Goal: Transaction & Acquisition: Purchase product/service

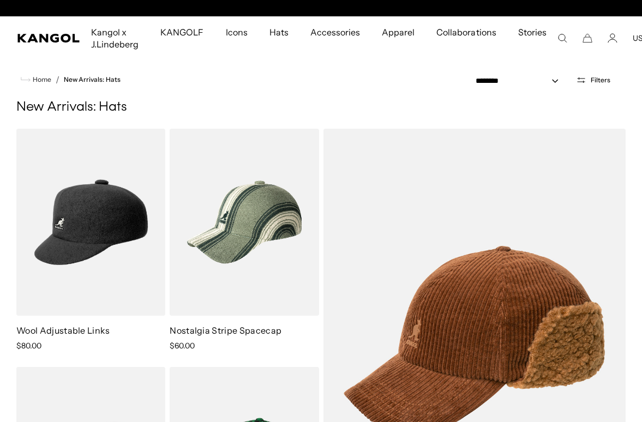
scroll to position [0, 225]
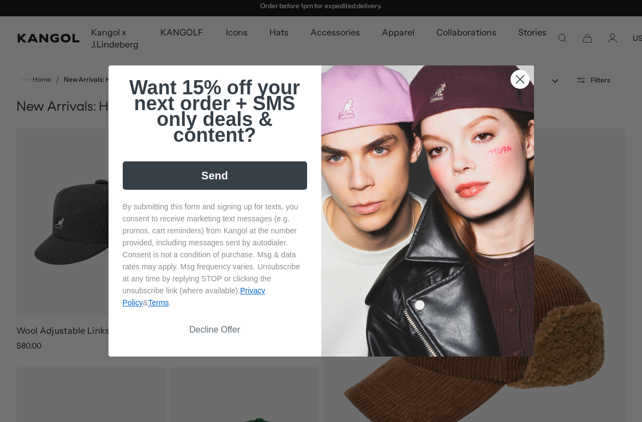
click at [521, 70] on circle "Close dialog" at bounding box center [520, 79] width 18 height 18
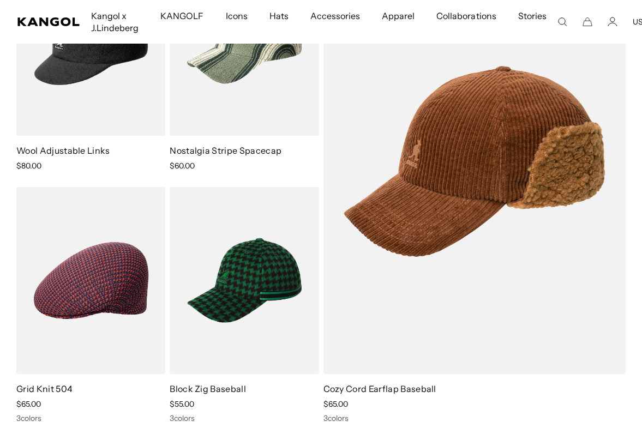
click at [0, 0] on img at bounding box center [0, 0] width 0 height 0
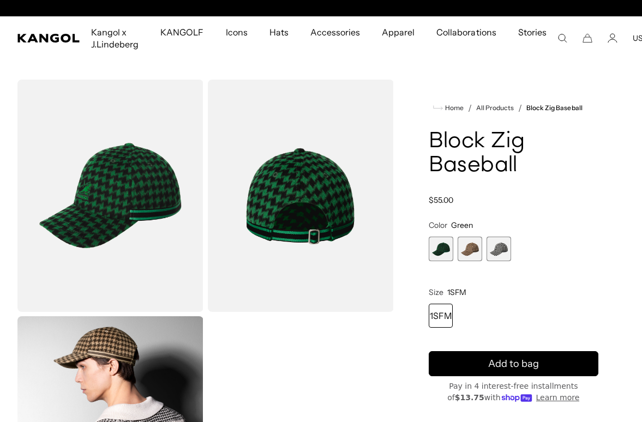
scroll to position [0, 225]
click at [473, 247] on span "2 of 3" at bounding box center [470, 249] width 25 height 25
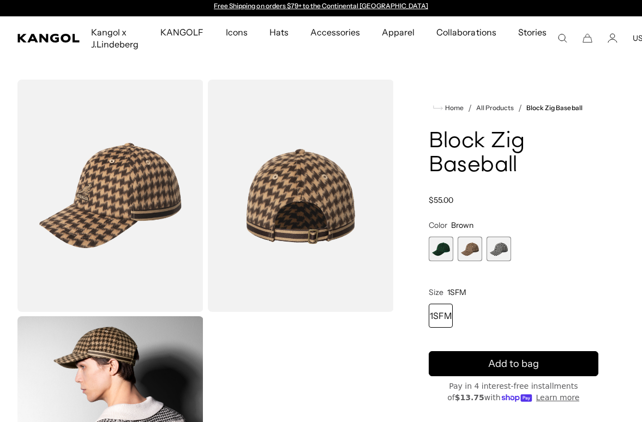
click at [500, 250] on span "3 of 3" at bounding box center [499, 249] width 25 height 25
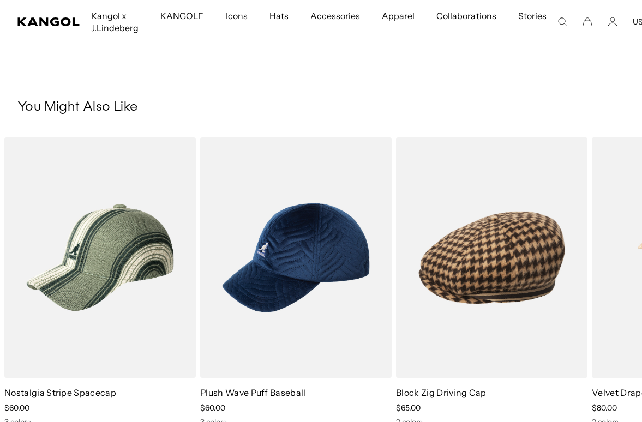
click at [0, 0] on img "2 of 5" at bounding box center [0, 0] width 0 height 0
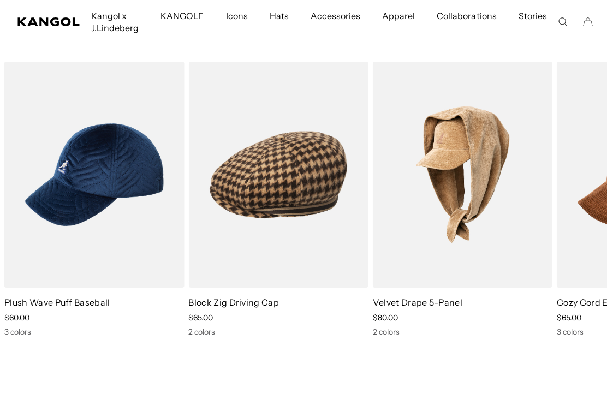
click at [0, 0] on img "3 of 5" at bounding box center [0, 0] width 0 height 0
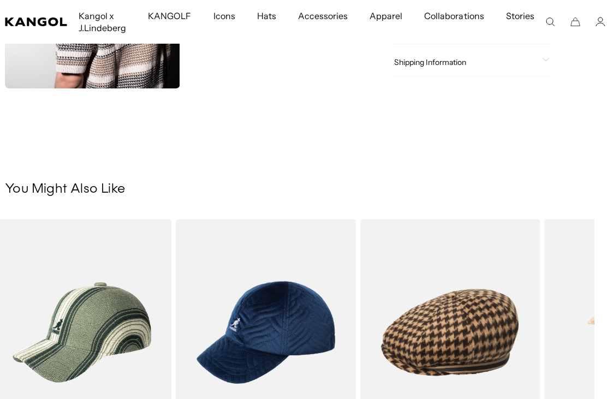
scroll to position [436, 0]
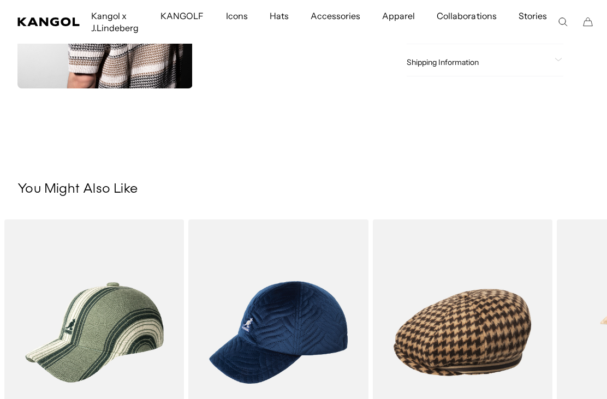
click at [0, 0] on img "1 of 5" at bounding box center [0, 0] width 0 height 0
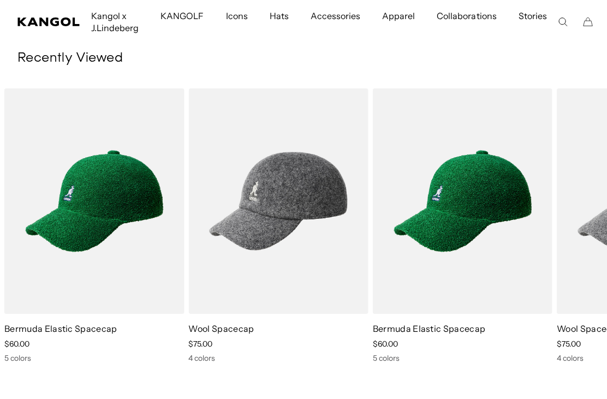
scroll to position [0, 225]
click at [0, 0] on img "2 of 2" at bounding box center [0, 0] width 0 height 0
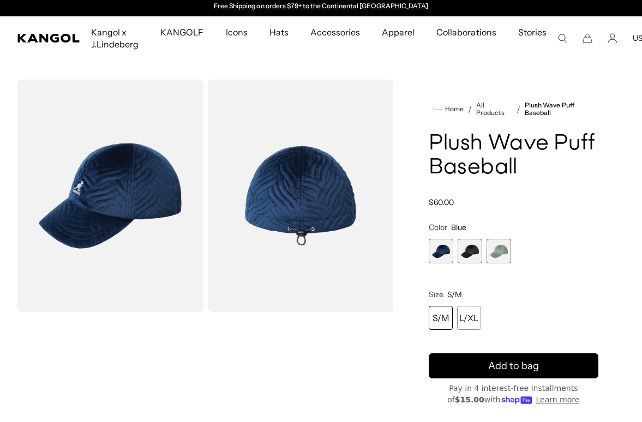
click at [500, 253] on span "3 of 3" at bounding box center [499, 251] width 25 height 25
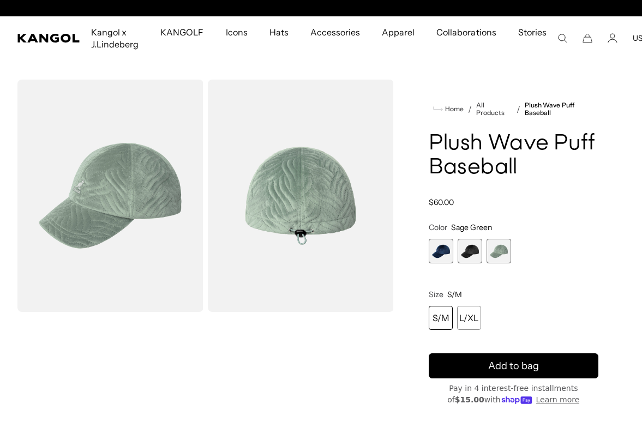
scroll to position [0, 225]
click at [465, 253] on span "2 of 3" at bounding box center [470, 251] width 25 height 25
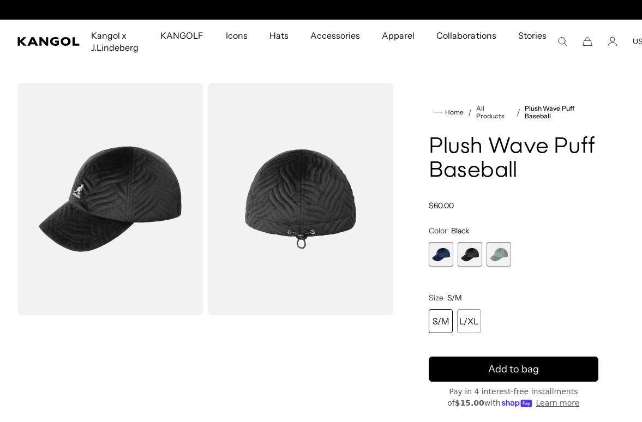
scroll to position [0, 225]
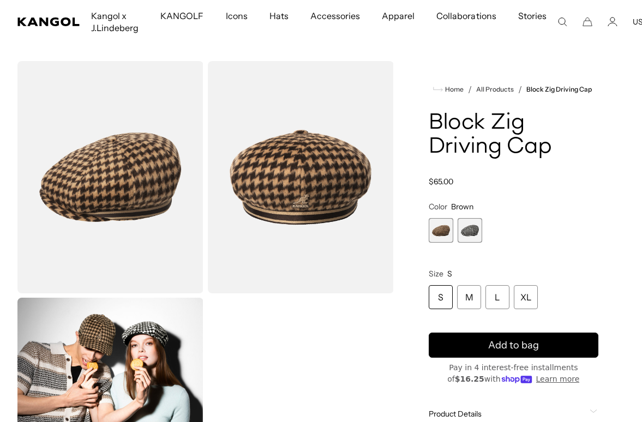
scroll to position [0, 225]
click at [469, 229] on span "2 of 2" at bounding box center [470, 230] width 25 height 25
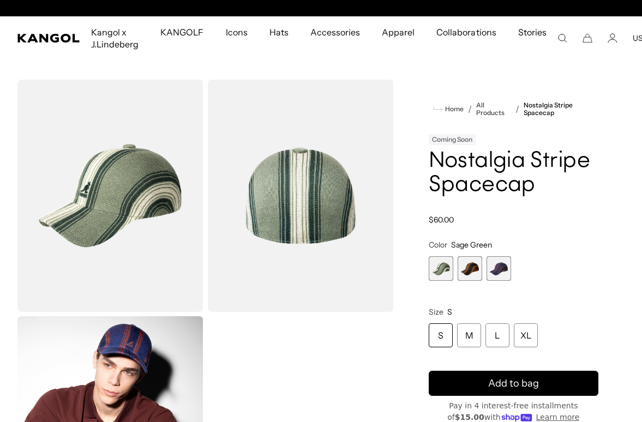
scroll to position [0, 225]
click at [472, 271] on span "2 of 3" at bounding box center [470, 268] width 25 height 25
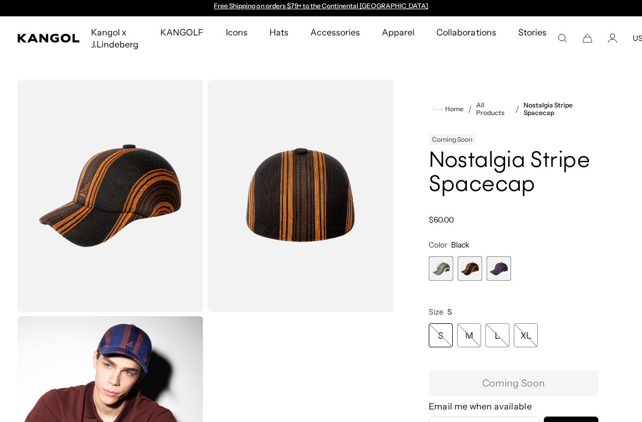
click at [502, 272] on span "3 of 3" at bounding box center [499, 268] width 25 height 25
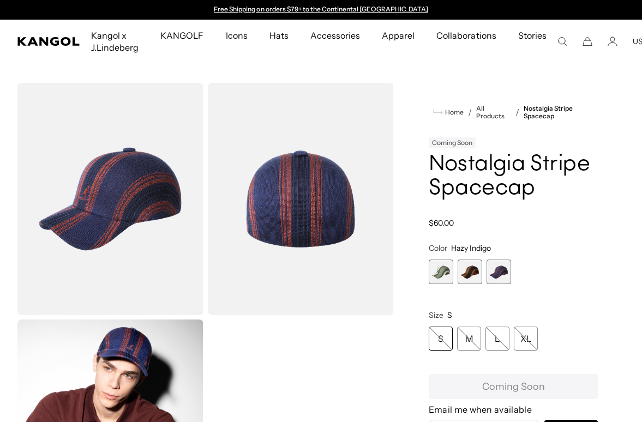
click at [473, 276] on span "2 of 3" at bounding box center [470, 272] width 25 height 25
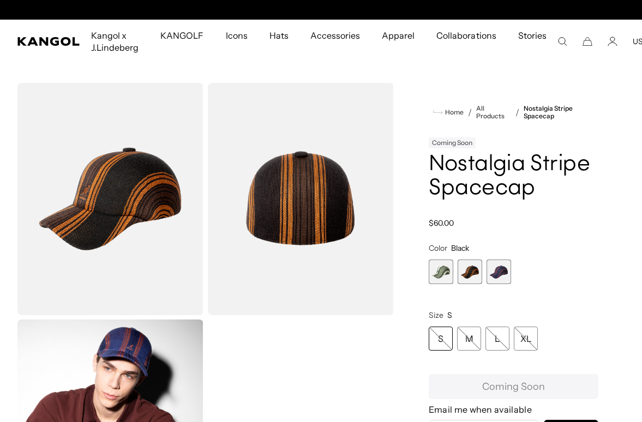
scroll to position [0, 225]
click at [475, 275] on span "2 of 3" at bounding box center [470, 272] width 25 height 25
click at [449, 271] on span "1 of 3" at bounding box center [441, 272] width 25 height 25
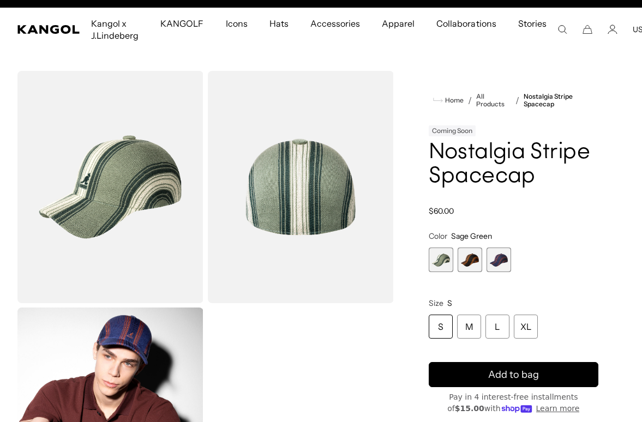
scroll to position [0, 225]
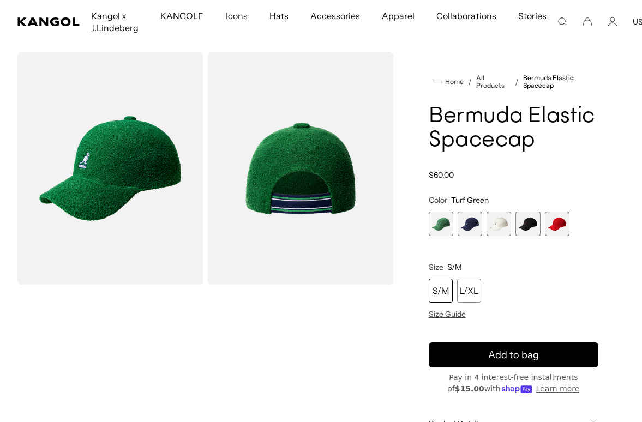
scroll to position [32, 0]
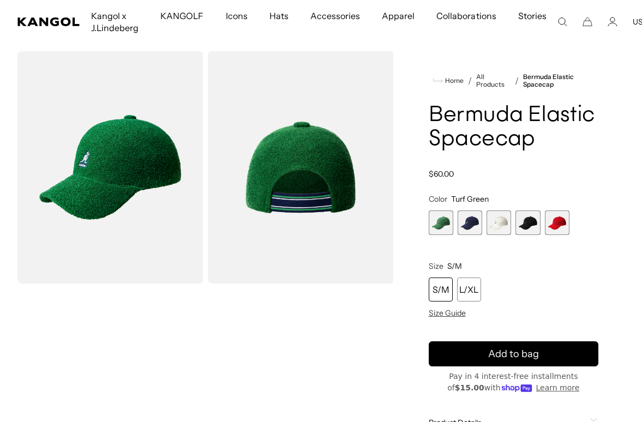
click at [501, 229] on span "3 of 5" at bounding box center [499, 223] width 25 height 25
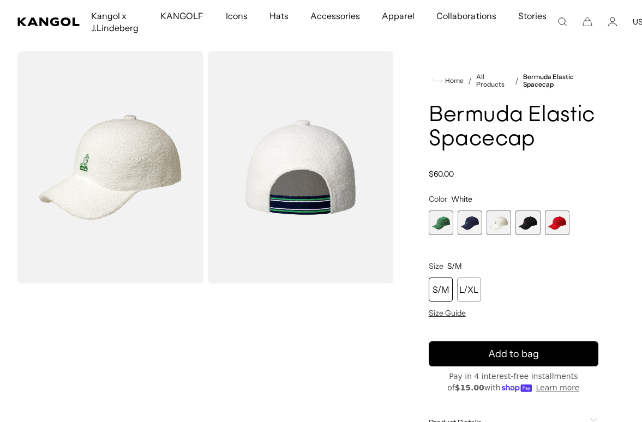
scroll to position [0, 225]
click at [532, 223] on span "4 of 5" at bounding box center [527, 223] width 25 height 25
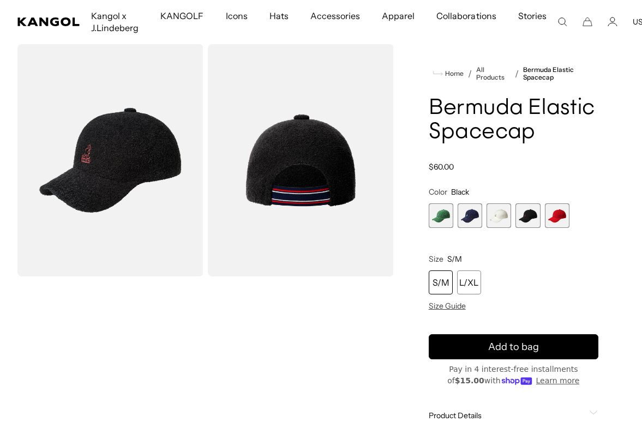
scroll to position [0, 225]
click at [554, 224] on span "5 of 5" at bounding box center [557, 215] width 25 height 25
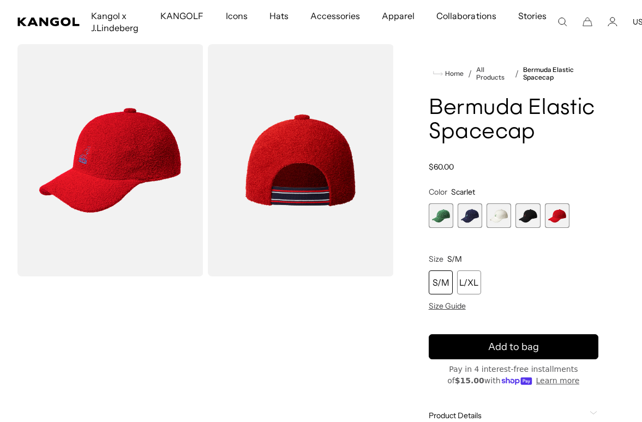
click at [471, 216] on span "2 of 5" at bounding box center [470, 215] width 25 height 25
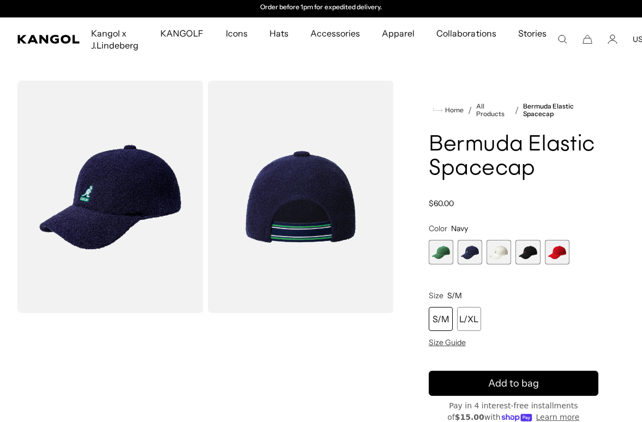
scroll to position [3, 0]
